Goal: Task Accomplishment & Management: Manage account settings

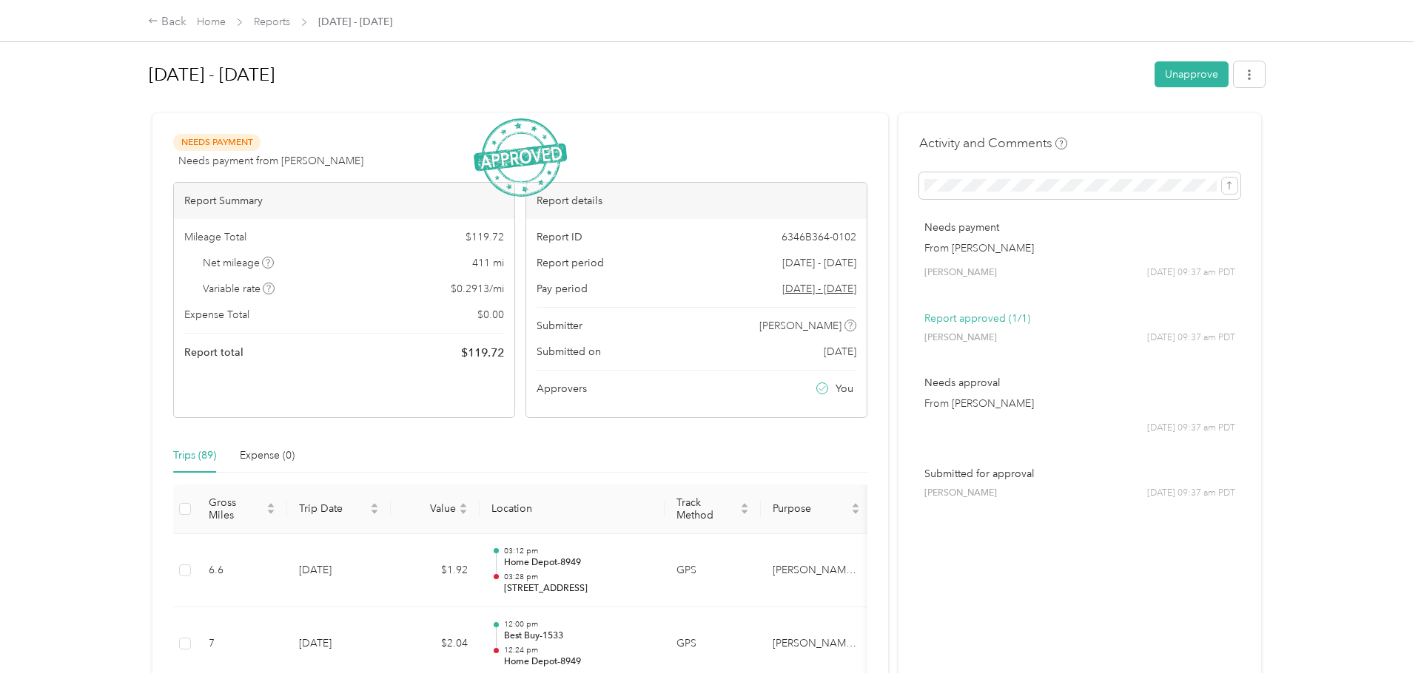
scroll to position [1444, 0]
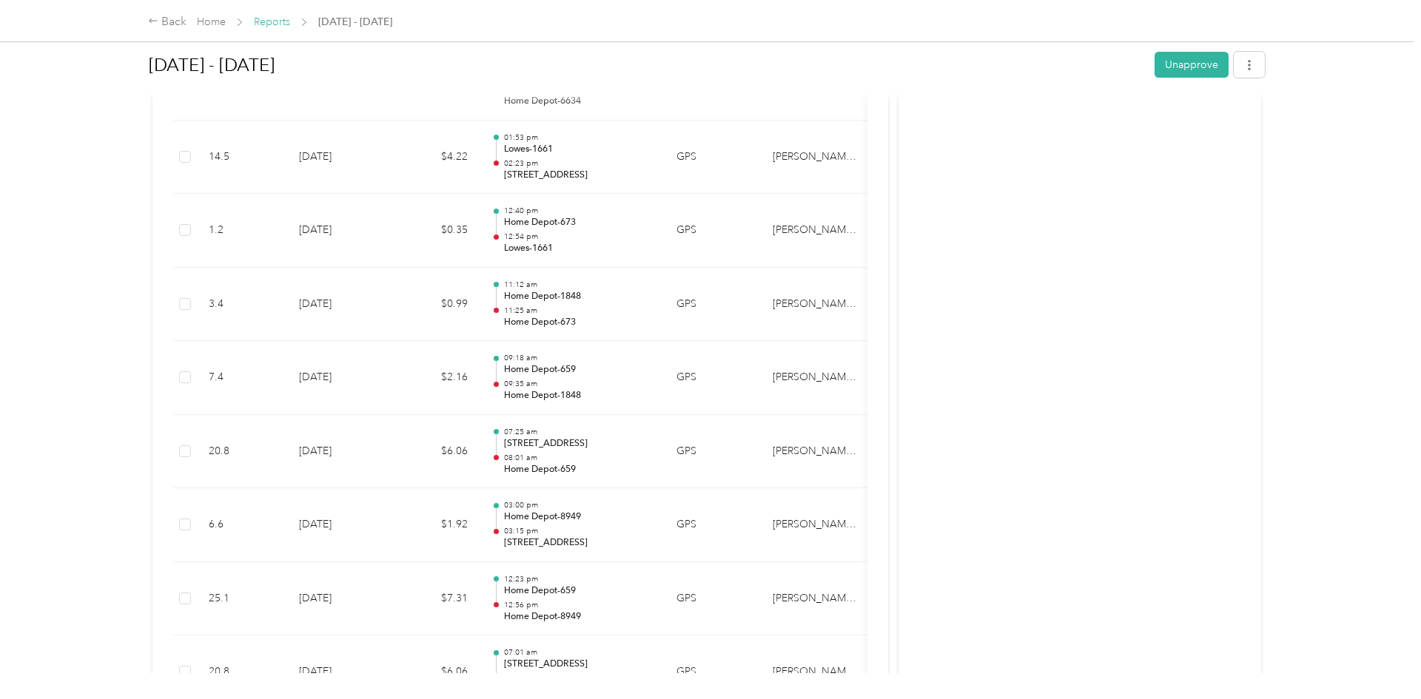
click at [274, 21] on link "Reports" at bounding box center [272, 22] width 36 height 13
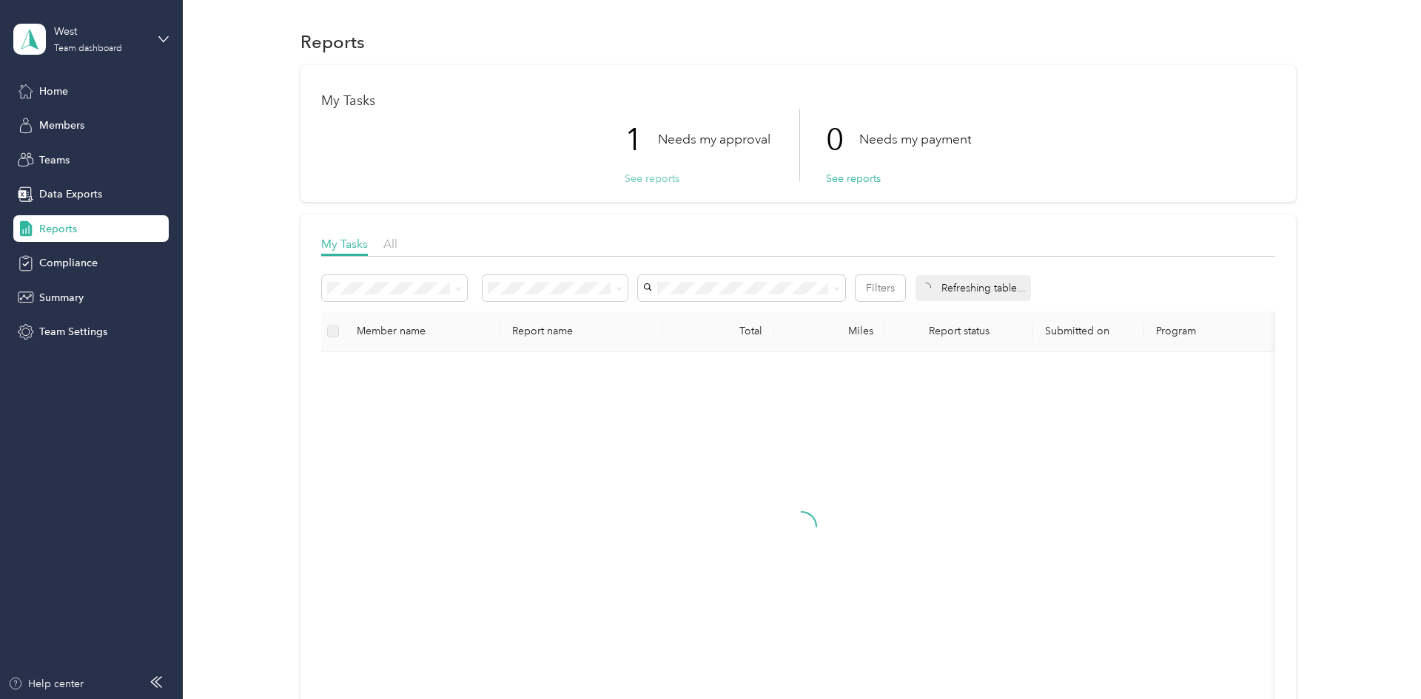
click at [658, 180] on button "See reports" at bounding box center [651, 179] width 55 height 16
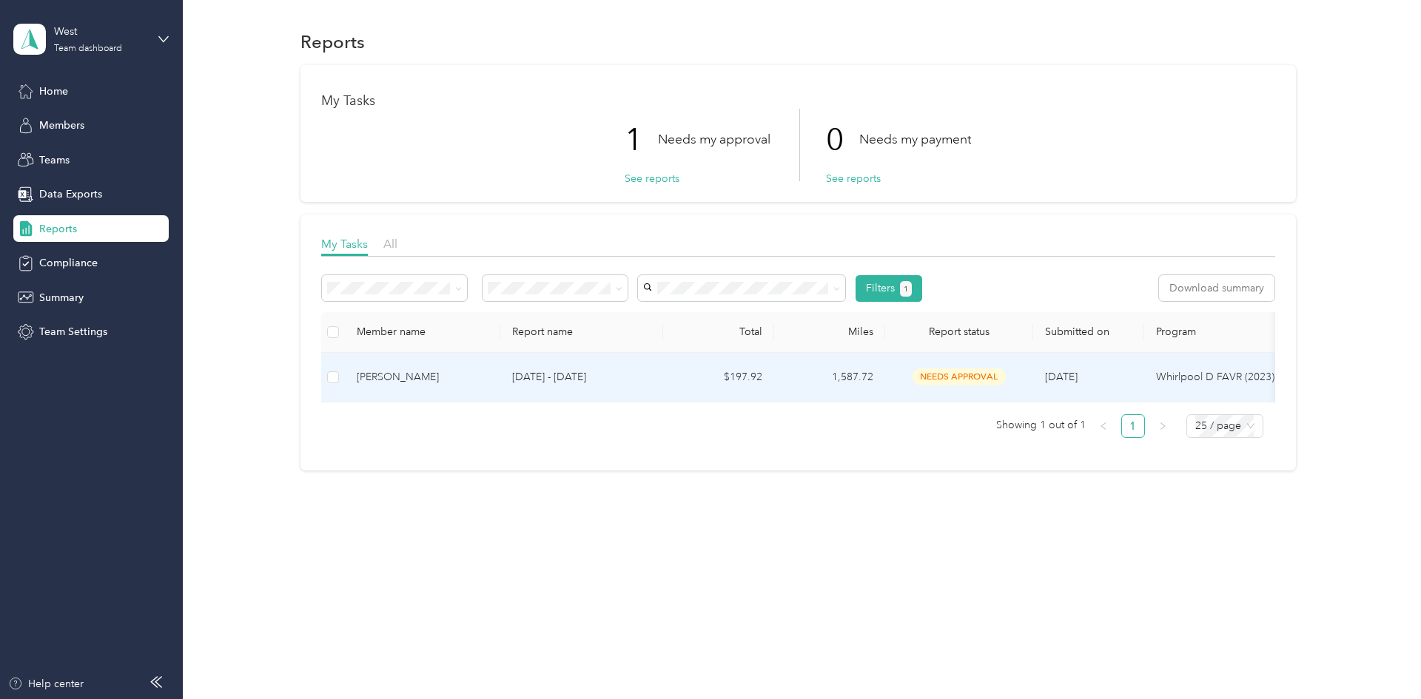
click at [436, 377] on div "[PERSON_NAME]" at bounding box center [423, 377] width 132 height 16
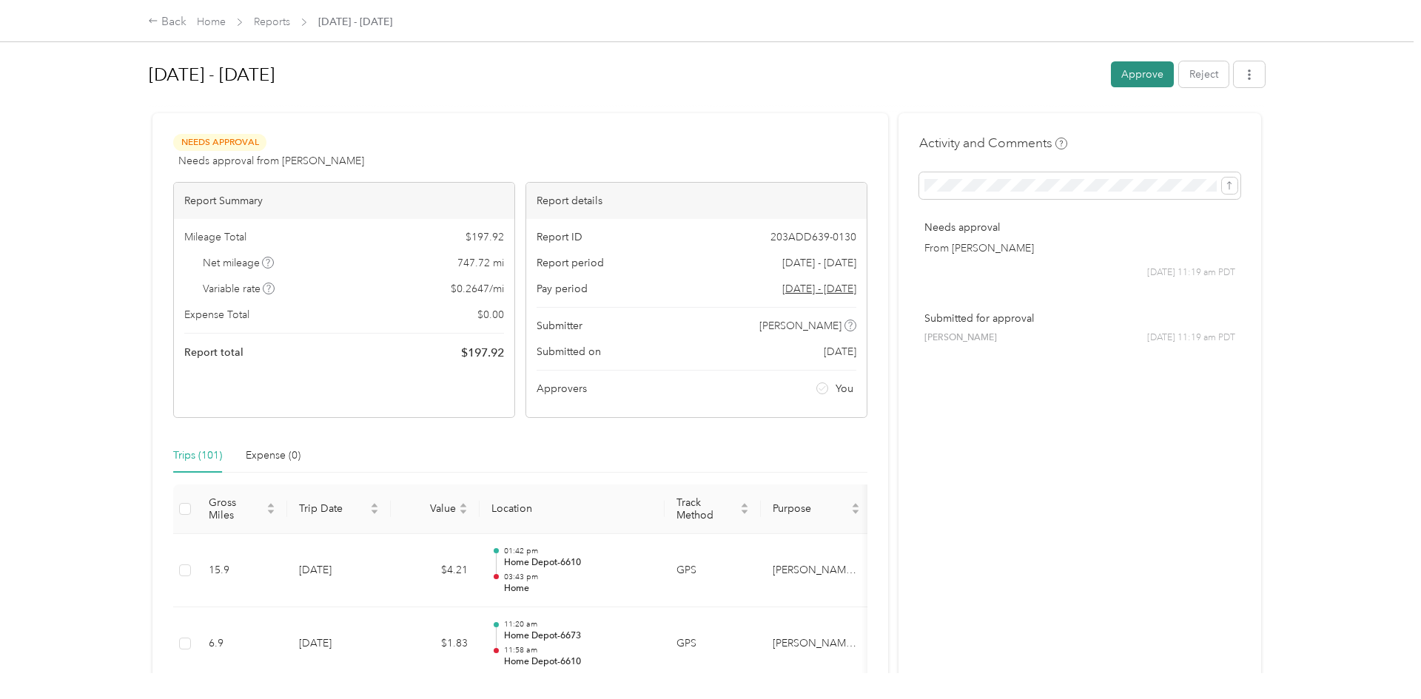
click at [1153, 84] on button "Approve" at bounding box center [1142, 74] width 63 height 26
